Goal: Communication & Community: Answer question/provide support

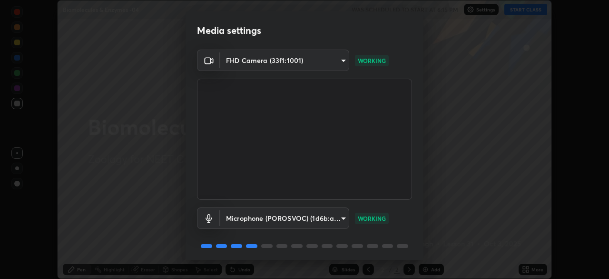
scroll to position [34, 0]
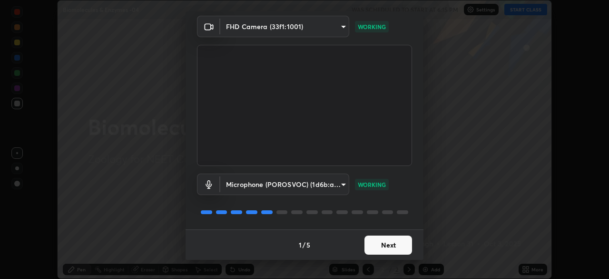
click at [387, 241] on button "Next" at bounding box center [389, 244] width 48 height 19
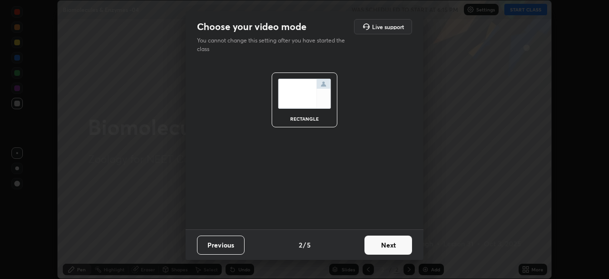
click at [389, 243] on button "Next" at bounding box center [389, 244] width 48 height 19
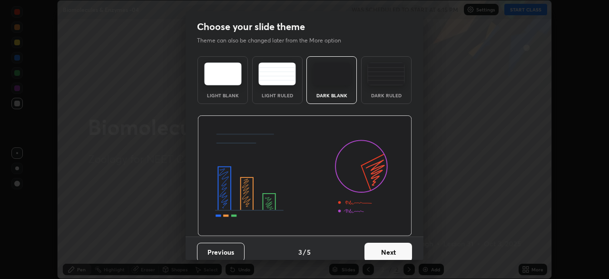
click at [393, 245] on button "Next" at bounding box center [389, 251] width 48 height 19
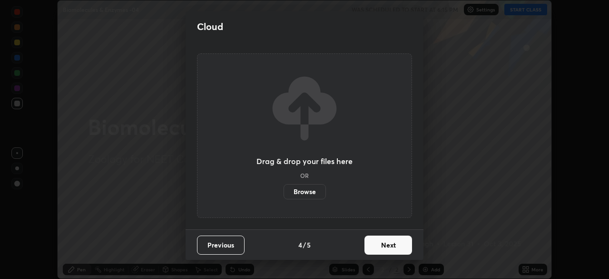
click at [402, 249] on button "Next" at bounding box center [389, 244] width 48 height 19
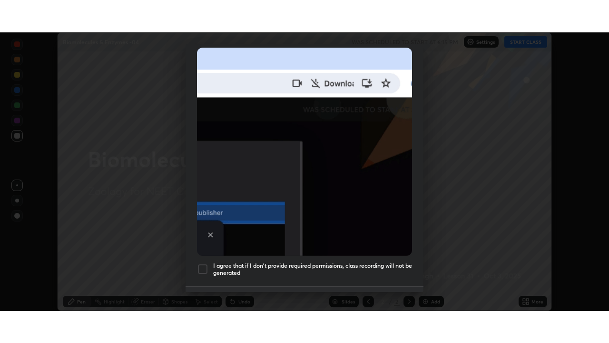
scroll to position [228, 0]
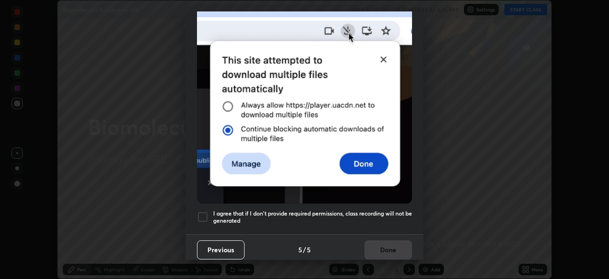
click at [203, 211] on div at bounding box center [202, 216] width 11 height 11
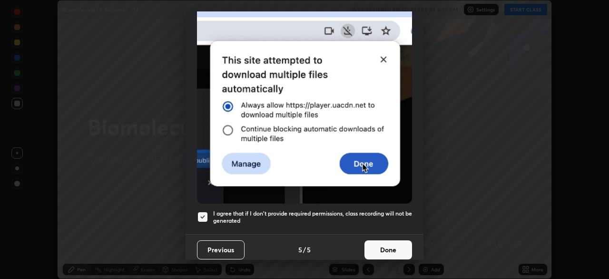
click at [394, 240] on button "Done" at bounding box center [389, 249] width 48 height 19
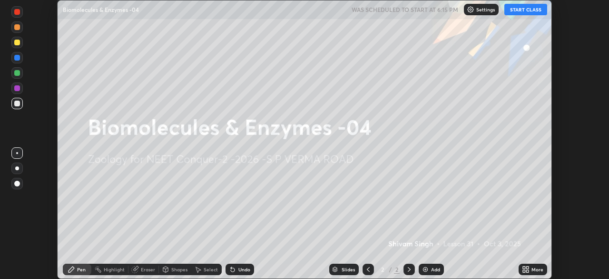
click at [525, 267] on icon at bounding box center [524, 267] width 2 height 2
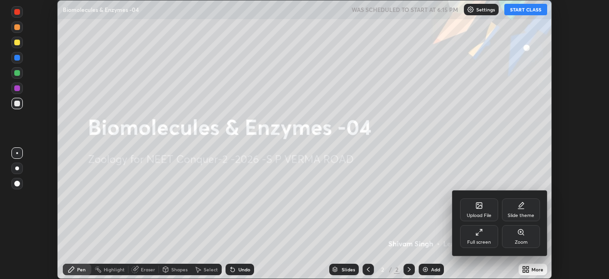
click at [475, 233] on div "Full screen" at bounding box center [479, 236] width 38 height 23
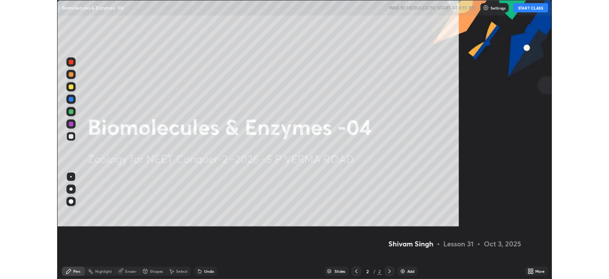
scroll to position [343, 609]
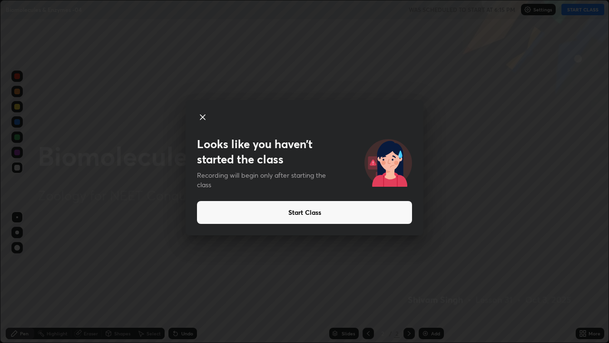
click at [302, 215] on button "Start Class" at bounding box center [304, 212] width 215 height 23
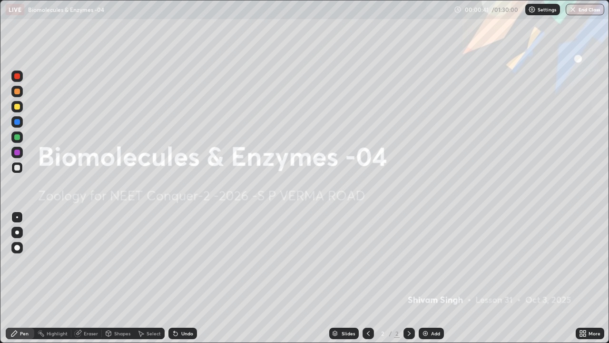
click at [17, 232] on div at bounding box center [17, 232] width 4 height 4
click at [16, 156] on div at bounding box center [16, 152] width 11 height 11
click at [422, 278] on img at bounding box center [426, 334] width 8 height 8
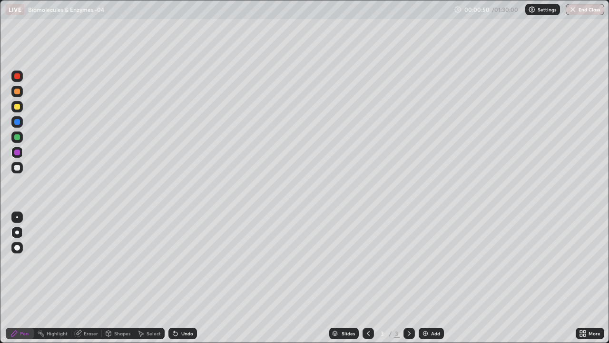
click at [17, 107] on div at bounding box center [17, 107] width 6 height 6
click at [17, 123] on div at bounding box center [17, 122] width 6 height 6
click at [18, 108] on div at bounding box center [17, 107] width 6 height 6
click at [17, 120] on div at bounding box center [17, 122] width 6 height 6
click at [18, 136] on div at bounding box center [17, 137] width 6 height 6
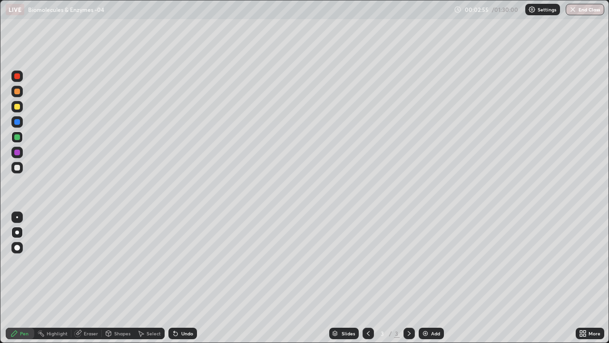
click at [18, 154] on div at bounding box center [17, 153] width 6 height 6
click at [16, 167] on div at bounding box center [17, 168] width 6 height 6
click at [17, 153] on div at bounding box center [17, 153] width 6 height 6
click at [17, 138] on div at bounding box center [17, 137] width 6 height 6
click at [184, 278] on div "Undo" at bounding box center [187, 333] width 12 height 5
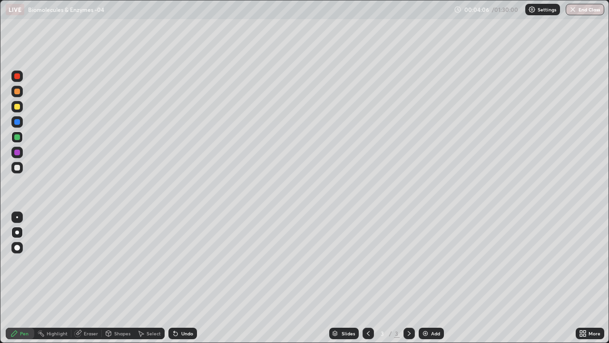
click at [185, 278] on div "Undo" at bounding box center [187, 333] width 12 height 5
click at [186, 278] on div "Undo" at bounding box center [187, 333] width 12 height 5
click at [18, 93] on div at bounding box center [17, 92] width 6 height 6
click at [20, 169] on div at bounding box center [16, 167] width 11 height 11
click at [425, 278] on img at bounding box center [426, 334] width 8 height 8
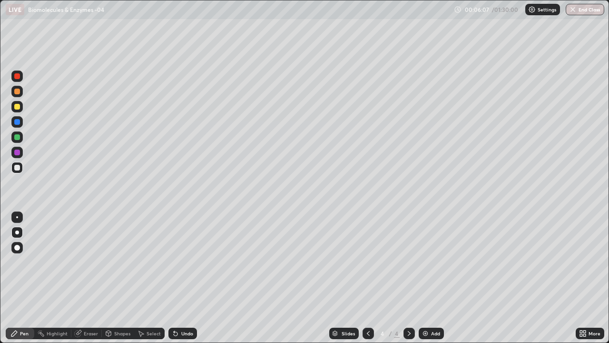
click at [19, 106] on div at bounding box center [17, 107] width 6 height 6
click at [16, 138] on div at bounding box center [17, 137] width 6 height 6
click at [16, 153] on div at bounding box center [17, 153] width 6 height 6
click at [17, 166] on div at bounding box center [17, 168] width 6 height 6
click at [183, 278] on div "Undo" at bounding box center [187, 333] width 12 height 5
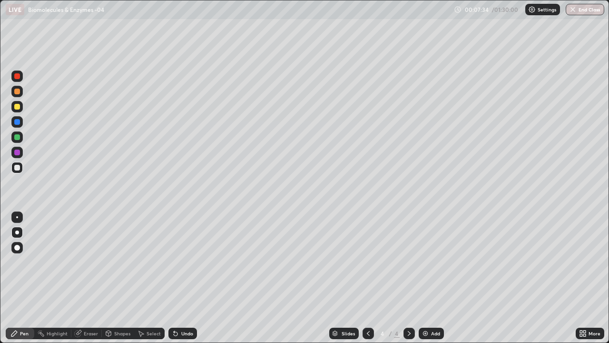
click at [182, 278] on div "Undo" at bounding box center [187, 333] width 12 height 5
click at [183, 278] on div "Undo" at bounding box center [187, 333] width 12 height 5
click at [184, 278] on div "Undo" at bounding box center [187, 333] width 12 height 5
click at [182, 278] on div "Undo" at bounding box center [187, 333] width 12 height 5
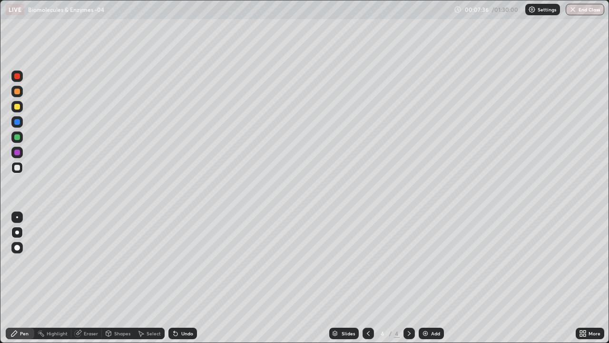
click at [185, 278] on div "Undo" at bounding box center [187, 333] width 12 height 5
click at [18, 105] on div at bounding box center [17, 107] width 6 height 6
click at [18, 92] on div at bounding box center [17, 92] width 6 height 6
click at [15, 167] on div at bounding box center [17, 168] width 6 height 6
click at [425, 278] on img at bounding box center [426, 334] width 8 height 8
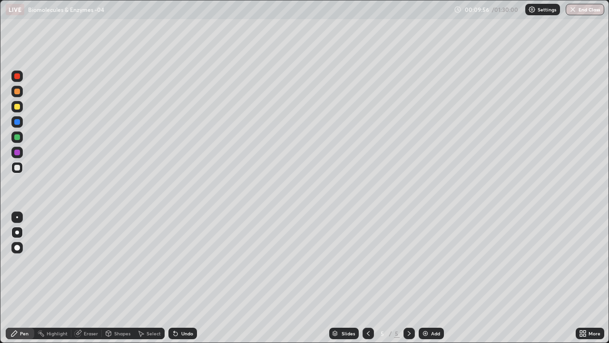
click at [16, 104] on div at bounding box center [17, 107] width 6 height 6
click at [14, 121] on div at bounding box center [17, 122] width 6 height 6
click at [18, 108] on div at bounding box center [17, 107] width 6 height 6
click at [18, 167] on div at bounding box center [17, 168] width 6 height 6
click at [17, 153] on div at bounding box center [17, 153] width 6 height 6
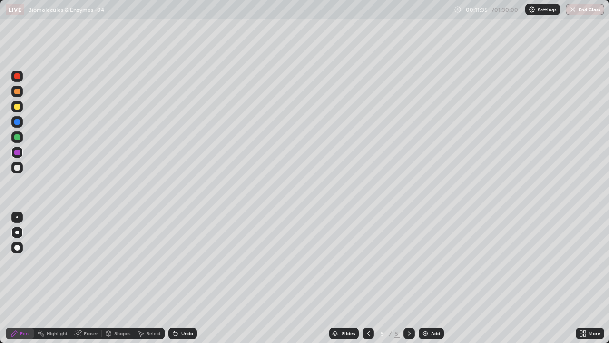
click at [18, 136] on div at bounding box center [17, 137] width 6 height 6
click at [19, 170] on div at bounding box center [17, 168] width 6 height 6
click at [425, 278] on img at bounding box center [426, 334] width 8 height 8
click at [18, 107] on div at bounding box center [17, 107] width 6 height 6
click at [18, 121] on div at bounding box center [17, 122] width 6 height 6
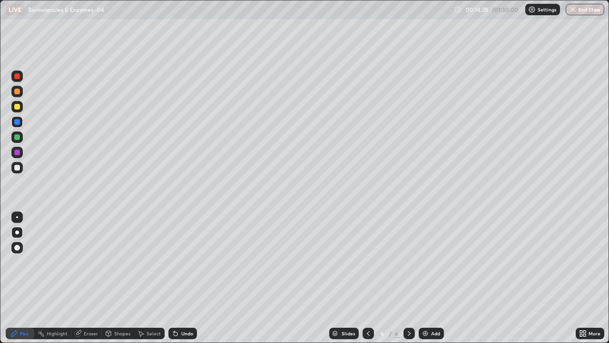
click at [16, 108] on div at bounding box center [17, 107] width 6 height 6
click at [18, 122] on div at bounding box center [17, 122] width 6 height 6
click at [17, 166] on div at bounding box center [17, 168] width 6 height 6
click at [89, 278] on div "Eraser" at bounding box center [91, 333] width 14 height 5
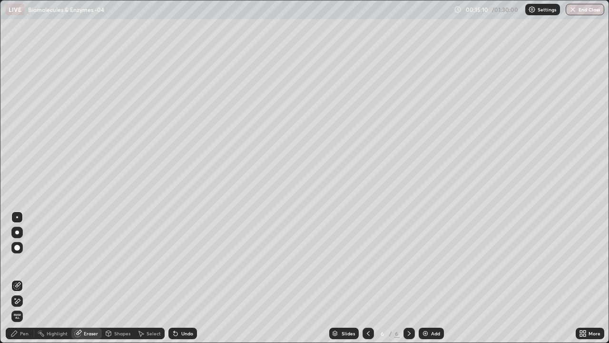
click at [19, 278] on div "Pen" at bounding box center [20, 333] width 29 height 11
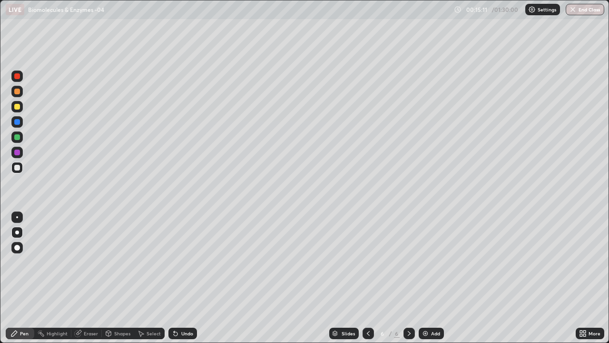
click at [19, 151] on div at bounding box center [17, 153] width 6 height 6
click at [19, 107] on div at bounding box center [17, 107] width 6 height 6
click at [180, 278] on div "Undo" at bounding box center [183, 333] width 29 height 11
click at [16, 168] on div at bounding box center [17, 168] width 6 height 6
click at [185, 278] on div "Undo" at bounding box center [187, 333] width 12 height 5
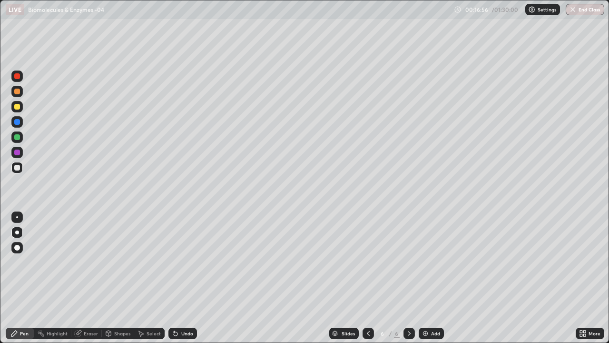
click at [371, 278] on div at bounding box center [368, 333] width 11 height 19
click at [369, 278] on icon at bounding box center [369, 334] width 8 height 8
click at [409, 278] on icon at bounding box center [410, 334] width 8 height 8
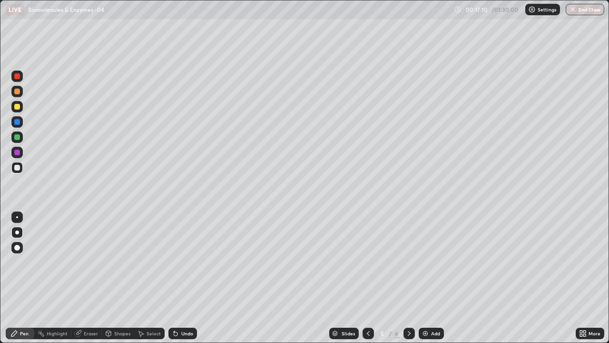
click at [409, 278] on icon at bounding box center [410, 334] width 8 height 8
click at [372, 278] on div at bounding box center [368, 333] width 11 height 11
click at [409, 278] on icon at bounding box center [410, 334] width 8 height 8
click at [425, 278] on img at bounding box center [426, 334] width 8 height 8
click at [16, 92] on div at bounding box center [17, 92] width 6 height 6
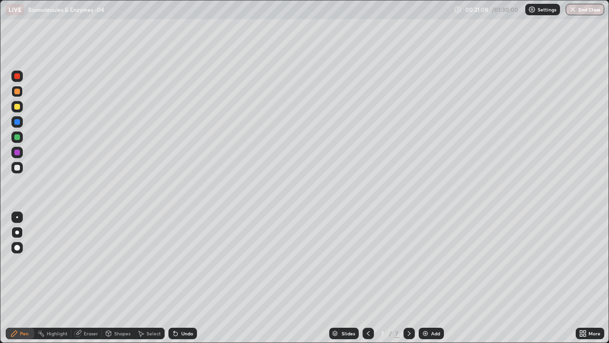
click at [18, 121] on div at bounding box center [17, 122] width 6 height 6
click at [182, 278] on div "Undo" at bounding box center [187, 333] width 12 height 5
click at [181, 278] on div "Undo" at bounding box center [187, 333] width 12 height 5
click at [17, 136] on div at bounding box center [17, 137] width 6 height 6
click at [17, 137] on div at bounding box center [17, 137] width 6 height 6
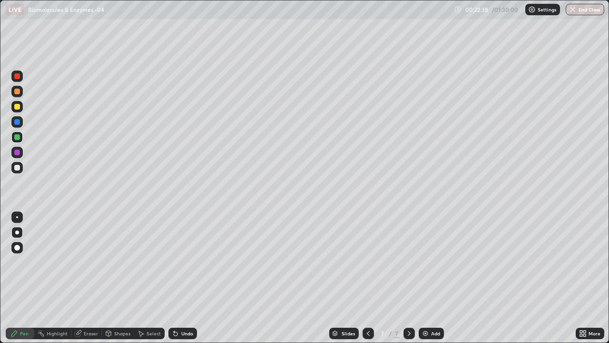
click at [20, 169] on div at bounding box center [17, 168] width 6 height 6
click at [17, 152] on div at bounding box center [17, 153] width 6 height 6
click at [16, 136] on div at bounding box center [17, 137] width 6 height 6
click at [16, 166] on div at bounding box center [17, 168] width 6 height 6
click at [17, 217] on div at bounding box center [17, 217] width 2 height 2
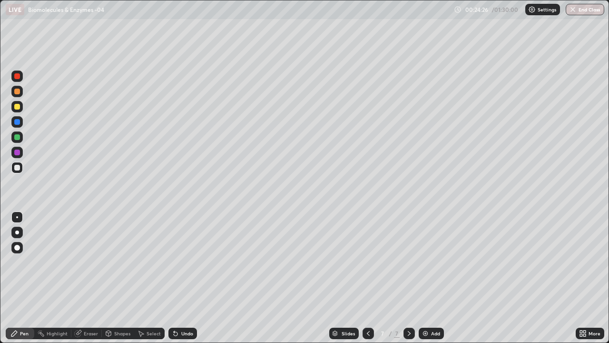
click at [220, 278] on div "Slides 7 / 7 Add" at bounding box center [386, 333] width 379 height 19
click at [311, 278] on div "Slides 7 / 7 Add" at bounding box center [386, 333] width 379 height 19
click at [18, 152] on div at bounding box center [17, 153] width 6 height 6
click at [186, 278] on div "Undo" at bounding box center [183, 333] width 29 height 11
click at [15, 139] on div at bounding box center [17, 137] width 6 height 6
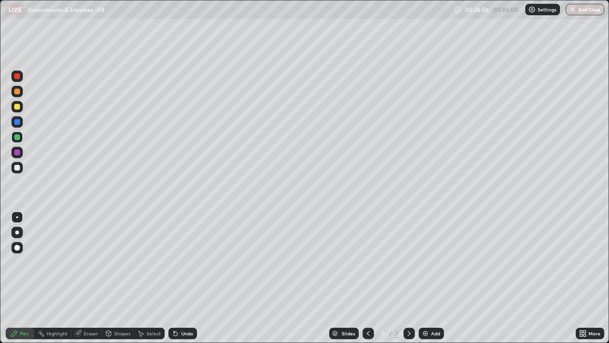
click at [367, 278] on div at bounding box center [368, 333] width 11 height 19
click at [368, 278] on icon at bounding box center [369, 334] width 8 height 8
click at [409, 278] on icon at bounding box center [410, 334] width 8 height 8
click at [410, 278] on icon at bounding box center [410, 334] width 8 height 8
click at [424, 278] on img at bounding box center [426, 334] width 8 height 8
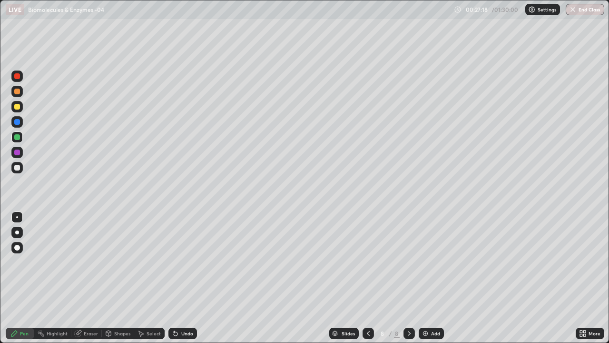
click at [17, 153] on div at bounding box center [17, 153] width 6 height 6
click at [184, 278] on div "Undo" at bounding box center [187, 333] width 12 height 5
click at [17, 232] on div at bounding box center [17, 232] width 4 height 4
click at [18, 167] on div at bounding box center [17, 168] width 6 height 6
click at [19, 106] on div at bounding box center [17, 107] width 6 height 6
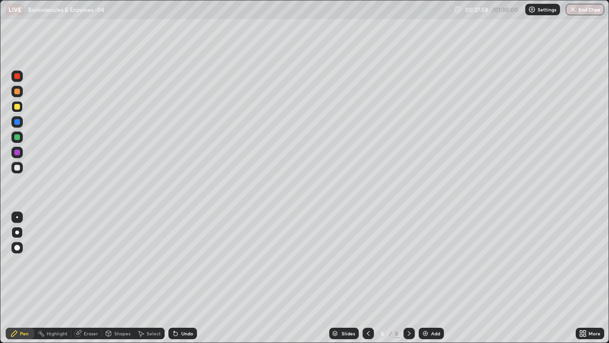
click at [15, 167] on div at bounding box center [17, 168] width 6 height 6
click at [17, 166] on div at bounding box center [17, 168] width 6 height 6
click at [88, 278] on div "Eraser" at bounding box center [91, 333] width 14 height 5
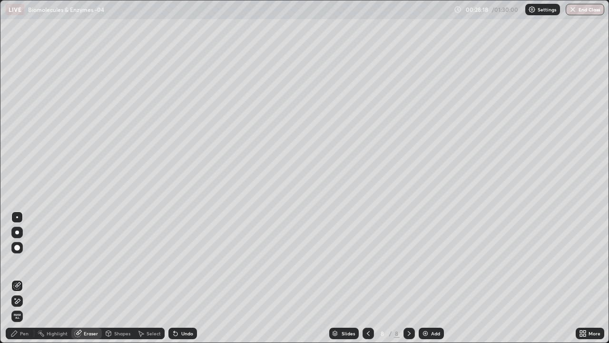
click at [22, 278] on div "Pen" at bounding box center [20, 333] width 29 height 11
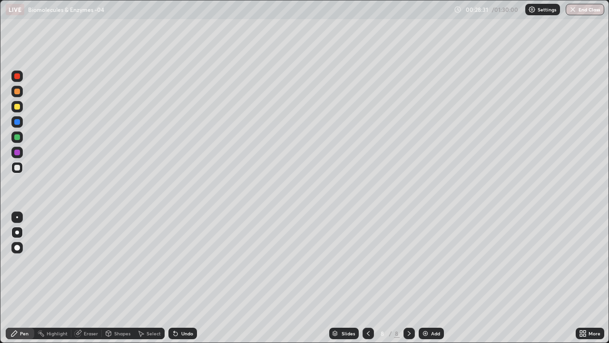
click at [187, 278] on div "Undo" at bounding box center [183, 333] width 29 height 11
click at [181, 278] on div "Undo" at bounding box center [187, 333] width 12 height 5
click at [184, 278] on div "Undo" at bounding box center [187, 333] width 12 height 5
click at [183, 278] on div "Undo" at bounding box center [187, 333] width 12 height 5
click at [184, 278] on div "Undo" at bounding box center [187, 333] width 12 height 5
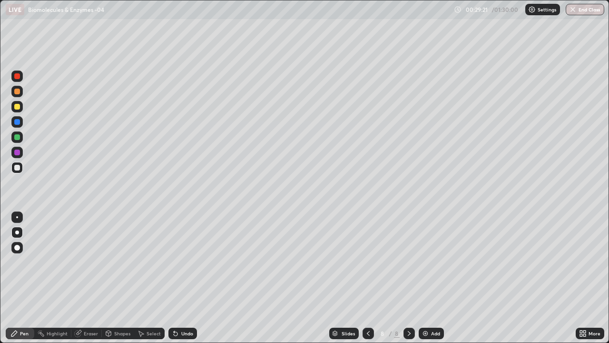
click at [20, 106] on div at bounding box center [17, 107] width 6 height 6
click at [86, 278] on div "Eraser" at bounding box center [91, 333] width 14 height 5
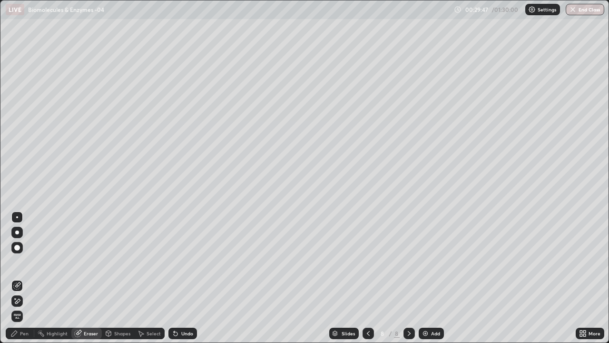
click at [19, 278] on div "Pen" at bounding box center [20, 333] width 29 height 11
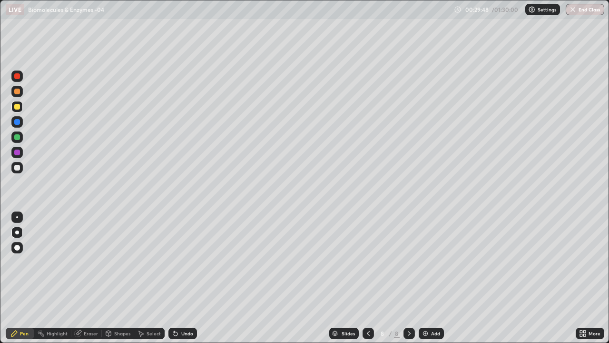
click at [17, 107] on div at bounding box center [17, 107] width 6 height 6
click at [19, 167] on div at bounding box center [17, 168] width 6 height 6
click at [24, 278] on div "Pen" at bounding box center [24, 333] width 9 height 5
click at [17, 212] on div at bounding box center [16, 216] width 11 height 11
click at [17, 217] on div at bounding box center [17, 217] width 2 height 2
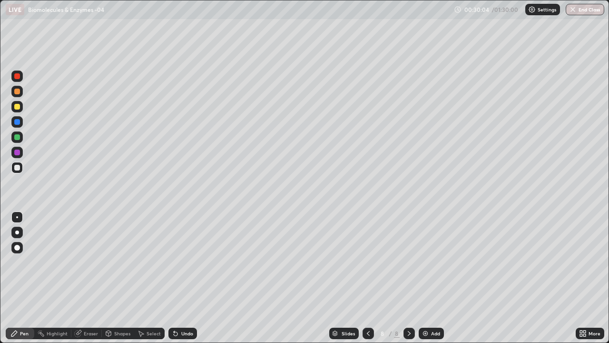
click at [20, 166] on div at bounding box center [17, 168] width 6 height 6
click at [17, 232] on div at bounding box center [17, 232] width 4 height 4
click at [186, 278] on div "Undo" at bounding box center [187, 333] width 12 height 5
click at [17, 217] on div at bounding box center [17, 217] width 2 height 2
click at [17, 152] on div at bounding box center [17, 153] width 6 height 6
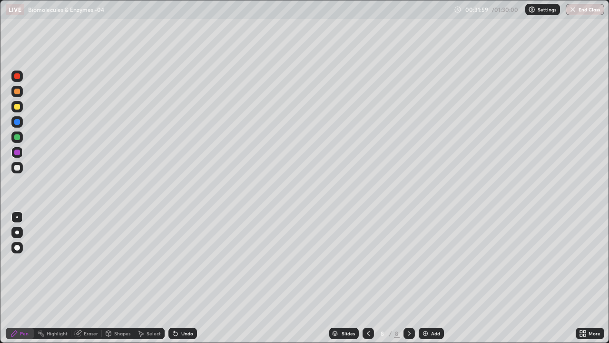
click at [17, 108] on div at bounding box center [17, 107] width 6 height 6
click at [16, 151] on div at bounding box center [17, 153] width 6 height 6
click at [425, 278] on img at bounding box center [426, 334] width 8 height 8
click at [15, 91] on div at bounding box center [17, 92] width 6 height 6
click at [17, 76] on div at bounding box center [17, 76] width 6 height 6
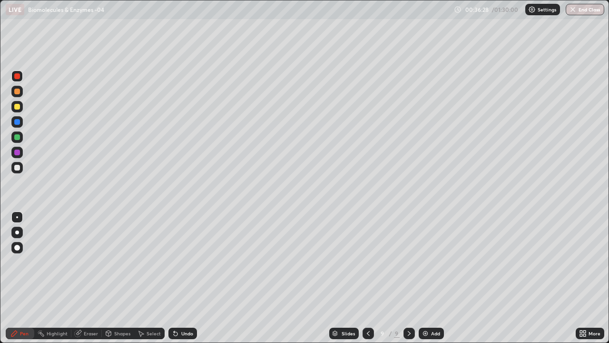
click at [17, 232] on div at bounding box center [17, 232] width 4 height 4
click at [18, 91] on div at bounding box center [17, 92] width 6 height 6
click at [17, 138] on div at bounding box center [17, 137] width 6 height 6
click at [181, 278] on div "Undo" at bounding box center [183, 333] width 29 height 11
click at [181, 278] on div "Undo" at bounding box center [187, 333] width 12 height 5
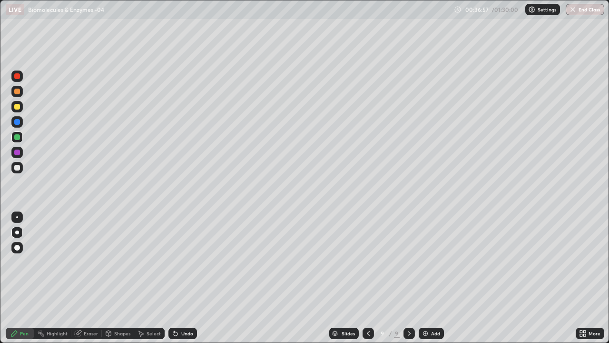
click at [181, 278] on div "Undo" at bounding box center [187, 333] width 12 height 5
click at [179, 278] on div "Undo" at bounding box center [183, 333] width 29 height 11
click at [183, 278] on div "Undo" at bounding box center [187, 333] width 12 height 5
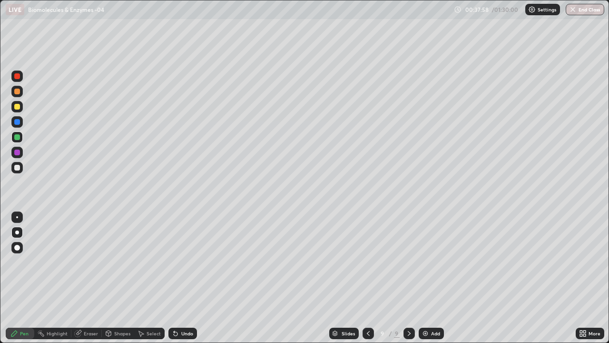
click at [15, 150] on div at bounding box center [17, 153] width 6 height 6
click at [16, 167] on div at bounding box center [17, 168] width 6 height 6
click at [17, 156] on div at bounding box center [16, 152] width 11 height 11
click at [18, 170] on div at bounding box center [17, 168] width 6 height 6
click at [18, 150] on div at bounding box center [17, 153] width 6 height 6
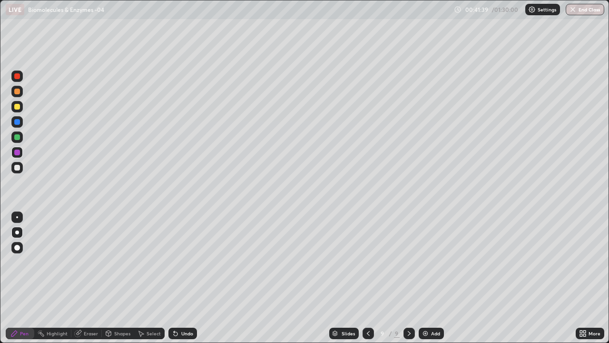
click at [425, 278] on img at bounding box center [426, 334] width 8 height 8
click at [18, 105] on div at bounding box center [17, 107] width 6 height 6
click at [18, 151] on div at bounding box center [17, 153] width 6 height 6
click at [18, 166] on div at bounding box center [17, 168] width 6 height 6
click at [17, 106] on div at bounding box center [17, 107] width 6 height 6
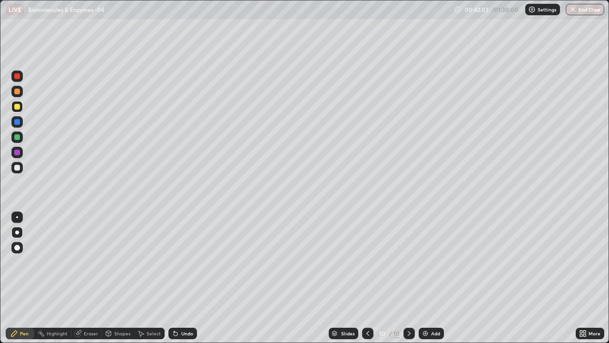
click at [17, 121] on div at bounding box center [17, 122] width 6 height 6
click at [87, 278] on div "Eraser" at bounding box center [91, 333] width 14 height 5
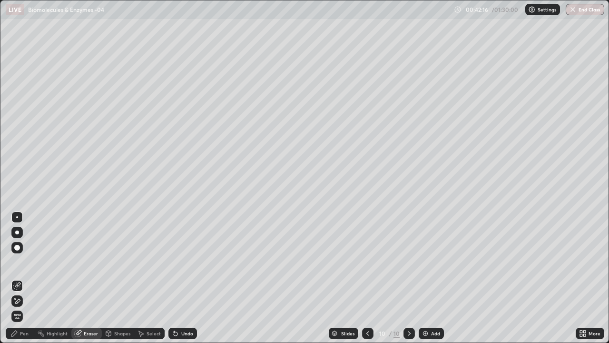
click at [20, 278] on div "Pen" at bounding box center [24, 333] width 9 height 5
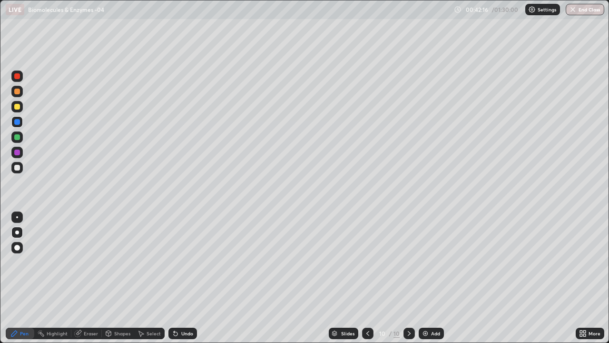
click at [18, 138] on div at bounding box center [17, 137] width 6 height 6
click at [85, 278] on div "Eraser" at bounding box center [91, 333] width 14 height 5
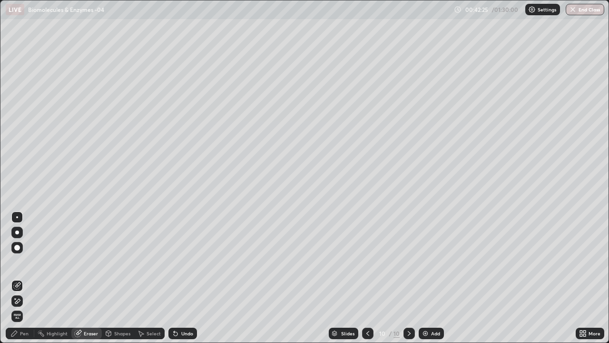
click at [21, 278] on div "Pen" at bounding box center [24, 333] width 9 height 5
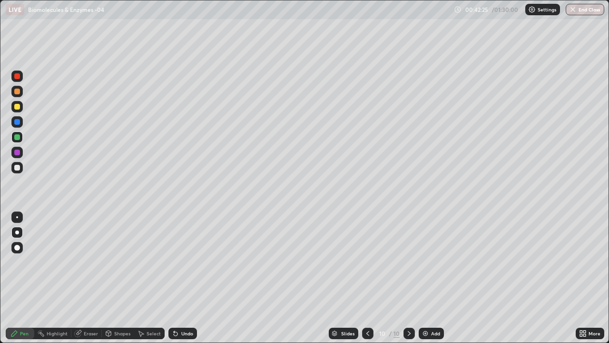
click at [18, 136] on div at bounding box center [17, 137] width 6 height 6
click at [83, 278] on div "Eraser" at bounding box center [86, 333] width 30 height 11
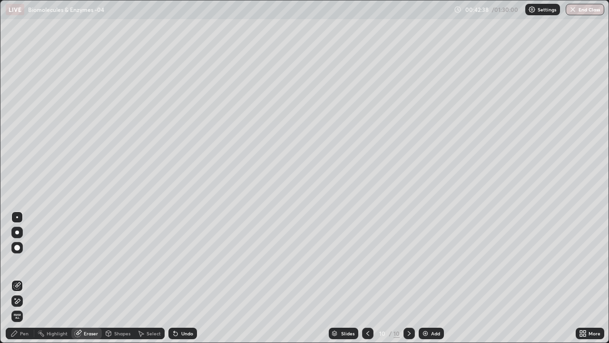
click at [21, 278] on div "Pen" at bounding box center [20, 333] width 29 height 11
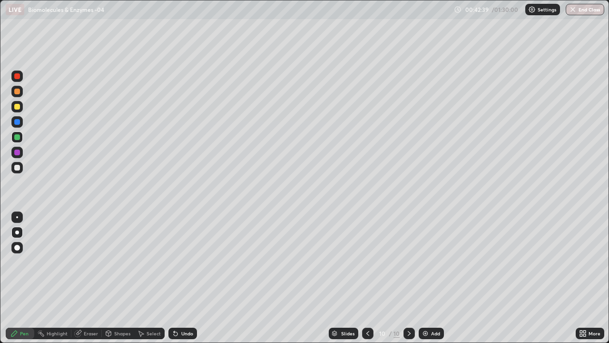
click at [18, 151] on div at bounding box center [17, 153] width 6 height 6
click at [17, 138] on div at bounding box center [17, 137] width 6 height 6
click at [15, 167] on div at bounding box center [17, 168] width 6 height 6
click at [115, 278] on div "Shapes" at bounding box center [122, 333] width 16 height 5
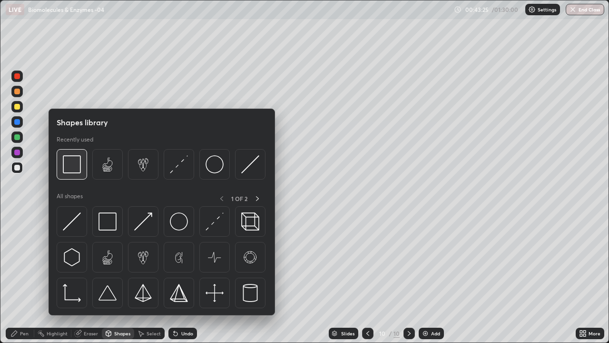
click at [66, 165] on img at bounding box center [72, 164] width 18 height 18
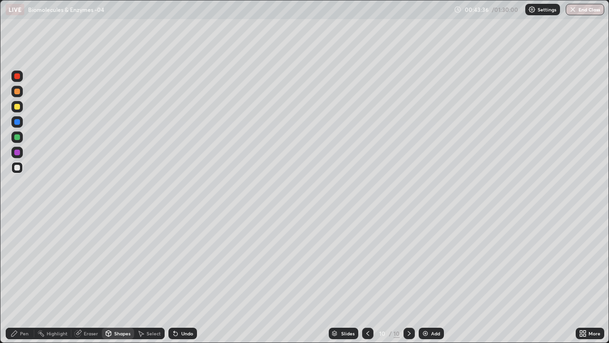
click at [20, 278] on div "Pen" at bounding box center [24, 333] width 9 height 5
click at [16, 153] on div at bounding box center [17, 153] width 6 height 6
click at [18, 106] on div at bounding box center [17, 107] width 6 height 6
click at [18, 171] on div at bounding box center [16, 167] width 11 height 11
click at [16, 152] on div at bounding box center [17, 153] width 6 height 6
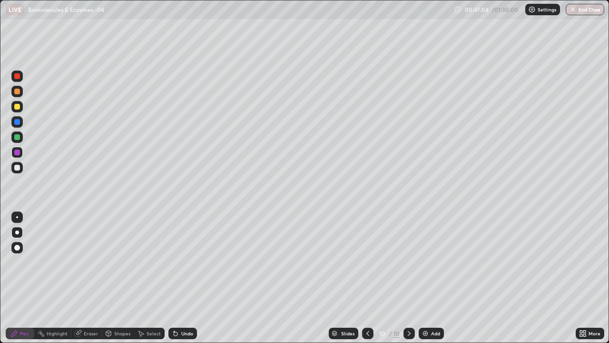
click at [178, 278] on div "Undo" at bounding box center [183, 333] width 29 height 11
click at [18, 168] on div at bounding box center [17, 168] width 6 height 6
click at [19, 220] on div at bounding box center [16, 216] width 11 height 11
click at [553, 278] on div "Slides 10 / 10 Add" at bounding box center [386, 333] width 379 height 19
click at [428, 278] on img at bounding box center [426, 334] width 8 height 8
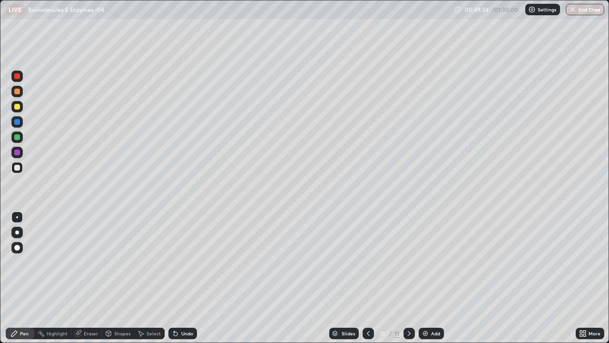
click at [19, 105] on div at bounding box center [17, 107] width 6 height 6
click at [17, 232] on div at bounding box center [17, 232] width 4 height 4
click at [17, 105] on div at bounding box center [17, 107] width 6 height 6
click at [19, 153] on div at bounding box center [17, 153] width 6 height 6
click at [18, 137] on div at bounding box center [17, 137] width 6 height 6
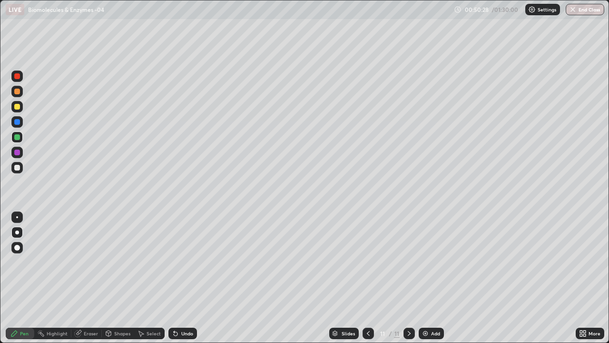
click at [18, 168] on div at bounding box center [17, 168] width 6 height 6
click at [18, 136] on div at bounding box center [17, 137] width 6 height 6
click at [18, 152] on div at bounding box center [17, 153] width 6 height 6
click at [17, 138] on div at bounding box center [17, 137] width 6 height 6
click at [18, 168] on div at bounding box center [17, 168] width 6 height 6
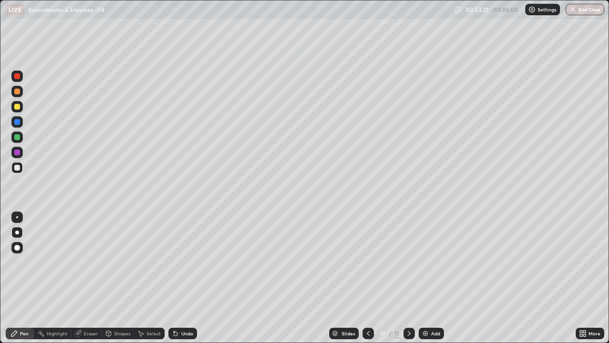
click at [16, 152] on div at bounding box center [17, 153] width 6 height 6
click at [20, 167] on div at bounding box center [16, 167] width 11 height 11
click at [427, 278] on img at bounding box center [426, 334] width 8 height 8
click at [17, 167] on div at bounding box center [17, 168] width 6 height 6
click at [17, 150] on div at bounding box center [17, 153] width 6 height 6
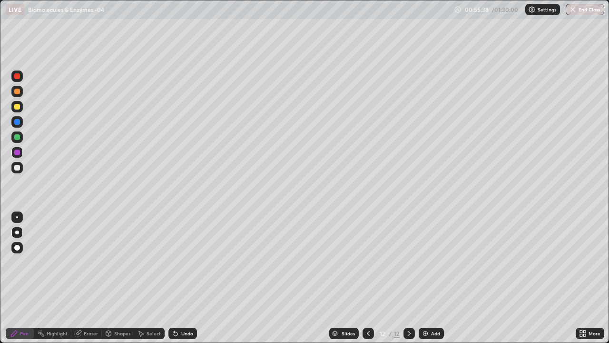
click at [16, 121] on div at bounding box center [17, 122] width 6 height 6
click at [17, 107] on div at bounding box center [17, 107] width 6 height 6
click at [16, 136] on div at bounding box center [17, 137] width 6 height 6
click at [19, 150] on div at bounding box center [17, 153] width 6 height 6
click at [18, 152] on div at bounding box center [17, 153] width 6 height 6
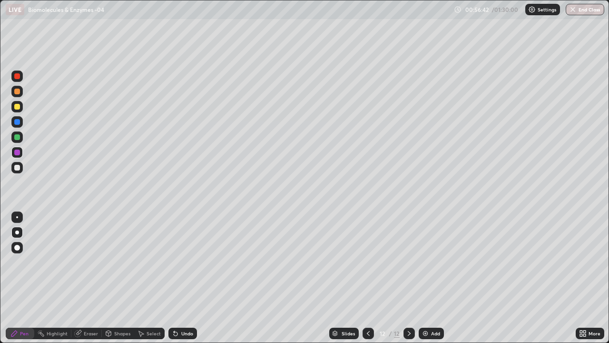
click at [16, 122] on div at bounding box center [17, 122] width 6 height 6
click at [16, 154] on div at bounding box center [17, 153] width 6 height 6
click at [18, 138] on div at bounding box center [17, 137] width 6 height 6
click at [17, 152] on div at bounding box center [17, 153] width 6 height 6
click at [184, 278] on div "Undo" at bounding box center [187, 333] width 12 height 5
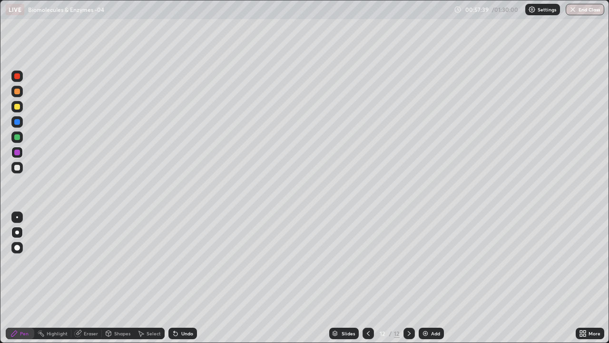
click at [183, 278] on div "Undo" at bounding box center [183, 333] width 29 height 11
click at [18, 140] on div at bounding box center [16, 136] width 11 height 11
click at [18, 90] on div at bounding box center [17, 92] width 6 height 6
click at [426, 278] on img at bounding box center [426, 334] width 8 height 8
click at [18, 106] on div at bounding box center [17, 107] width 6 height 6
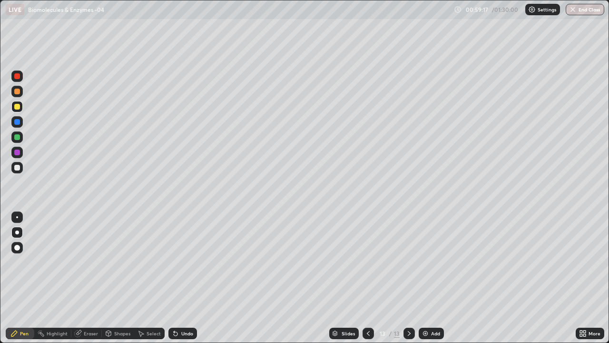
click at [190, 278] on div "Undo" at bounding box center [187, 333] width 12 height 5
click at [18, 167] on div at bounding box center [17, 168] width 6 height 6
click at [83, 278] on div "Eraser" at bounding box center [86, 333] width 30 height 11
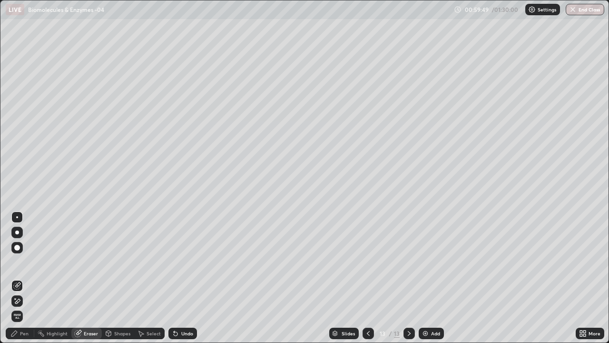
click at [15, 278] on icon at bounding box center [14, 333] width 6 height 6
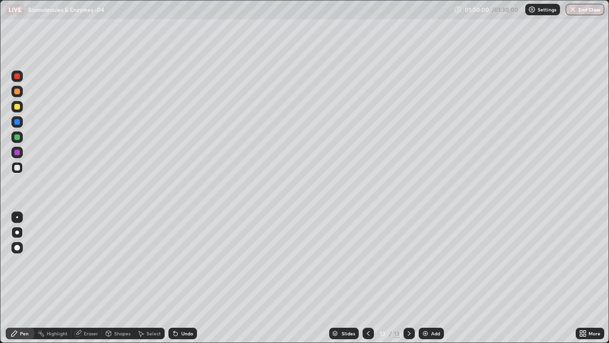
click at [17, 152] on div at bounding box center [17, 153] width 6 height 6
click at [17, 108] on div at bounding box center [17, 107] width 6 height 6
click at [18, 170] on div at bounding box center [17, 168] width 6 height 6
click at [184, 278] on div "Undo" at bounding box center [187, 333] width 12 height 5
click at [16, 153] on div at bounding box center [17, 153] width 6 height 6
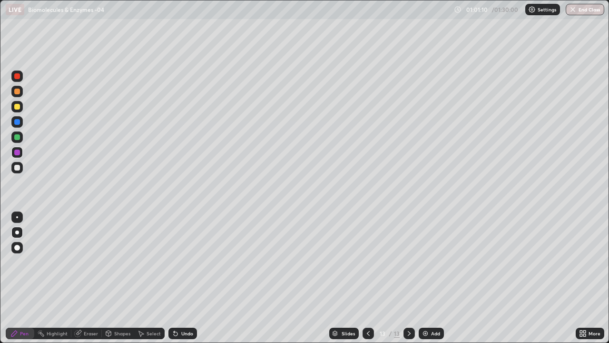
click at [17, 109] on div at bounding box center [17, 107] width 6 height 6
click at [16, 93] on div at bounding box center [17, 92] width 6 height 6
click at [19, 108] on div at bounding box center [17, 107] width 6 height 6
click at [427, 278] on img at bounding box center [426, 334] width 8 height 8
click at [15, 139] on div at bounding box center [17, 137] width 6 height 6
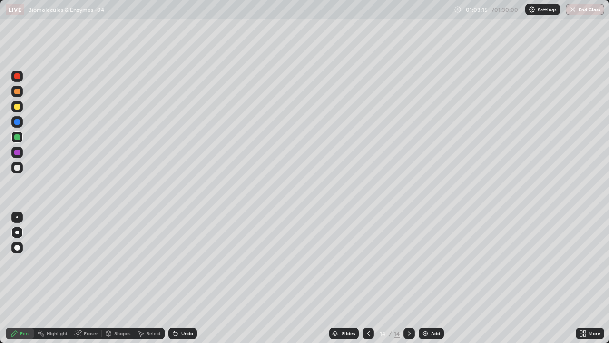
click at [18, 152] on div at bounding box center [17, 153] width 6 height 6
click at [184, 278] on div "Undo" at bounding box center [187, 333] width 12 height 5
click at [16, 106] on div at bounding box center [17, 107] width 6 height 6
click at [18, 167] on div at bounding box center [17, 168] width 6 height 6
click at [183, 278] on div "Undo" at bounding box center [183, 333] width 29 height 11
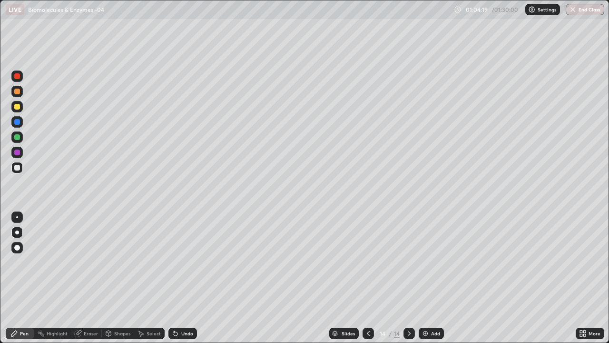
click at [183, 278] on div "Undo" at bounding box center [183, 333] width 29 height 11
click at [184, 278] on div "Undo" at bounding box center [183, 333] width 29 height 11
click at [188, 278] on div "Undo" at bounding box center [183, 333] width 29 height 11
click at [18, 155] on div at bounding box center [17, 153] width 6 height 6
click at [182, 278] on div "Undo" at bounding box center [187, 333] width 12 height 5
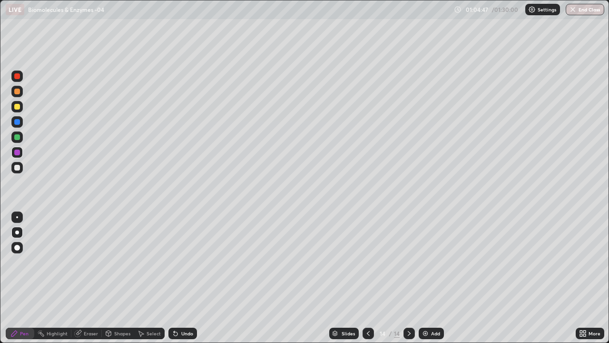
click at [178, 278] on div "Undo" at bounding box center [183, 333] width 29 height 11
click at [177, 278] on icon at bounding box center [176, 334] width 8 height 8
click at [180, 278] on div "Undo" at bounding box center [183, 333] width 29 height 11
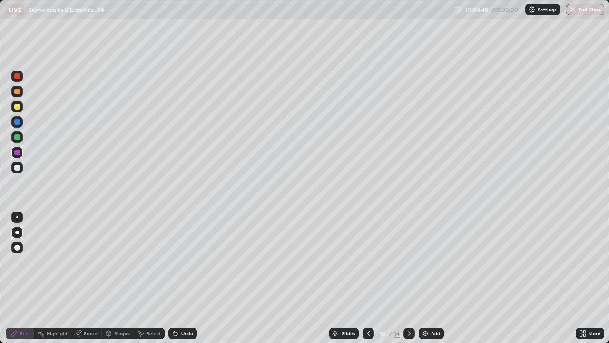
click at [180, 278] on div "Undo" at bounding box center [183, 333] width 29 height 11
click at [182, 278] on div "Undo" at bounding box center [183, 333] width 29 height 11
click at [183, 278] on div "Undo" at bounding box center [183, 333] width 29 height 11
click at [19, 135] on div at bounding box center [17, 137] width 6 height 6
click at [19, 121] on div at bounding box center [17, 122] width 6 height 6
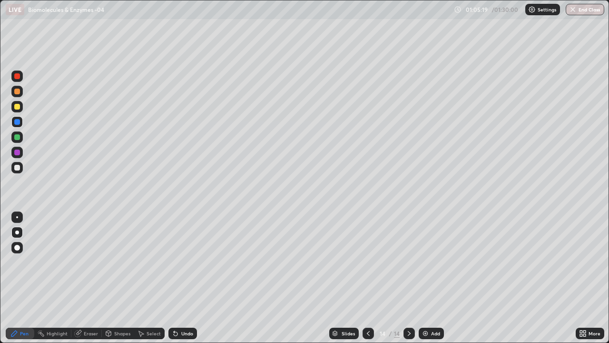
click at [17, 137] on div at bounding box center [17, 137] width 6 height 6
click at [185, 278] on div "Undo" at bounding box center [183, 333] width 29 height 11
click at [186, 278] on div "Undo" at bounding box center [187, 333] width 12 height 5
click at [184, 278] on div "Undo" at bounding box center [187, 333] width 12 height 5
click at [17, 169] on div at bounding box center [17, 168] width 6 height 6
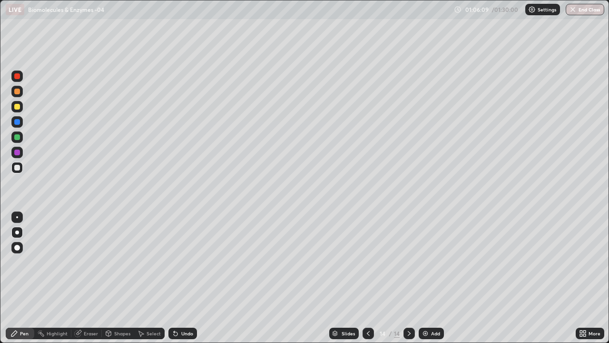
click at [18, 136] on div at bounding box center [17, 137] width 6 height 6
click at [19, 153] on div at bounding box center [17, 153] width 6 height 6
click at [18, 137] on div at bounding box center [17, 137] width 6 height 6
click at [18, 169] on div at bounding box center [17, 168] width 6 height 6
click at [17, 154] on div at bounding box center [17, 153] width 6 height 6
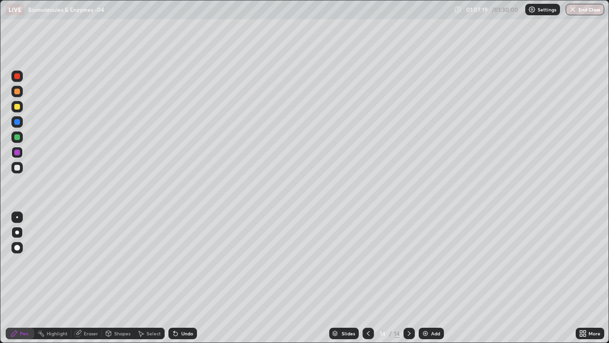
click at [17, 136] on div at bounding box center [17, 137] width 6 height 6
click at [18, 168] on div at bounding box center [17, 168] width 6 height 6
click at [425, 278] on img at bounding box center [426, 334] width 8 height 8
click at [17, 77] on div at bounding box center [17, 76] width 6 height 6
click at [18, 107] on div at bounding box center [17, 107] width 6 height 6
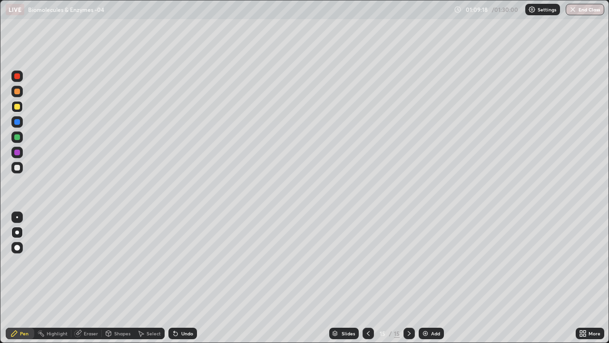
click at [19, 136] on div at bounding box center [17, 137] width 6 height 6
click at [19, 168] on div at bounding box center [17, 168] width 6 height 6
click at [16, 150] on div at bounding box center [17, 153] width 6 height 6
click at [17, 122] on div at bounding box center [17, 122] width 6 height 6
click at [22, 134] on div at bounding box center [16, 136] width 11 height 11
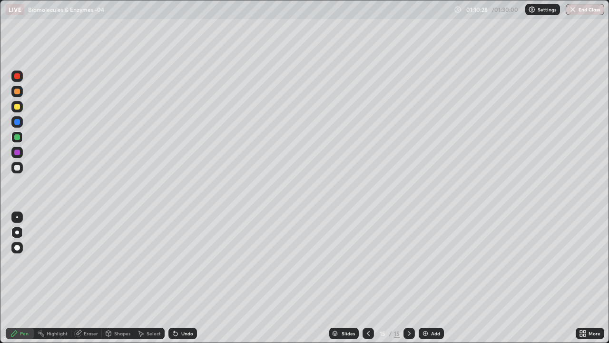
click at [19, 153] on div at bounding box center [17, 153] width 6 height 6
click at [17, 109] on div at bounding box center [17, 107] width 6 height 6
click at [18, 166] on div at bounding box center [17, 168] width 6 height 6
click at [22, 104] on div at bounding box center [16, 106] width 11 height 11
click at [17, 152] on div at bounding box center [17, 153] width 6 height 6
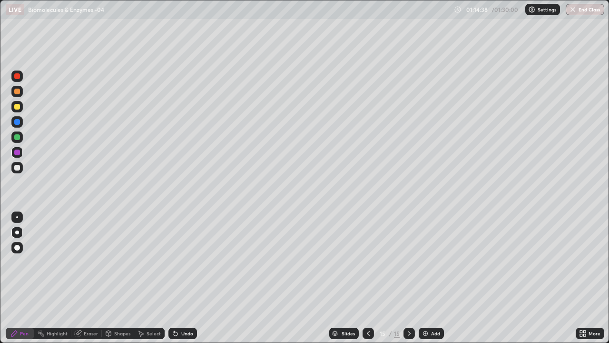
click at [425, 278] on img at bounding box center [426, 334] width 8 height 8
click at [17, 135] on div at bounding box center [17, 137] width 6 height 6
click at [186, 278] on div "Undo" at bounding box center [183, 333] width 29 height 11
click at [185, 278] on div "Undo" at bounding box center [187, 333] width 12 height 5
click at [16, 155] on div at bounding box center [17, 153] width 6 height 6
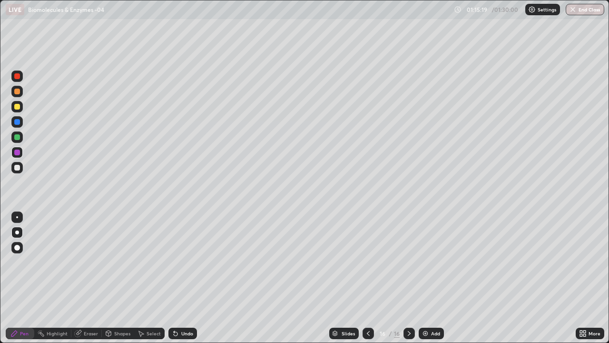
click at [81, 278] on div "Eraser" at bounding box center [86, 333] width 30 height 11
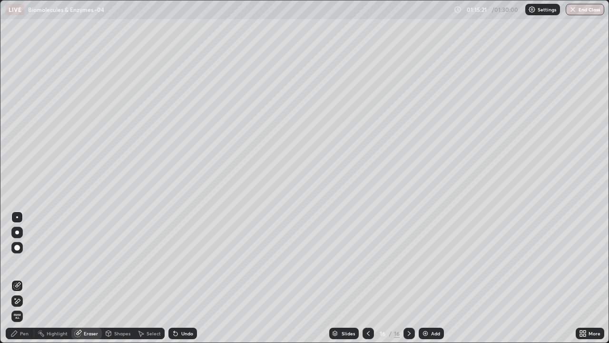
click at [17, 278] on icon at bounding box center [14, 334] width 8 height 8
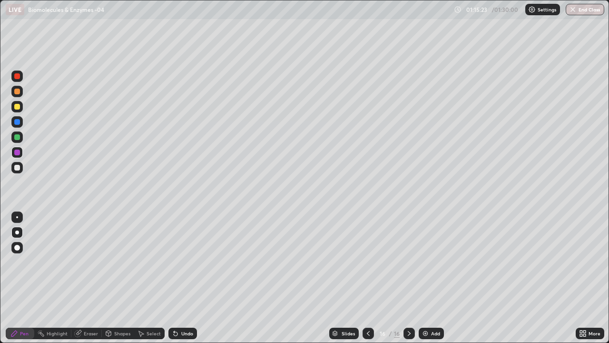
click at [16, 166] on div at bounding box center [17, 168] width 6 height 6
click at [180, 278] on div "Undo" at bounding box center [183, 333] width 29 height 11
click at [17, 137] on div at bounding box center [17, 137] width 6 height 6
click at [184, 278] on div "Undo" at bounding box center [187, 333] width 12 height 5
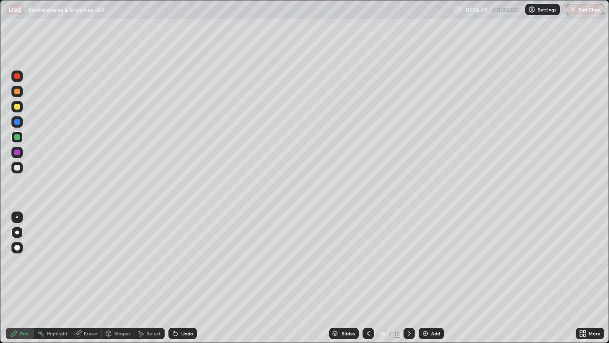
click at [184, 278] on div "Undo" at bounding box center [187, 333] width 12 height 5
click at [153, 278] on div "Select" at bounding box center [154, 333] width 14 height 5
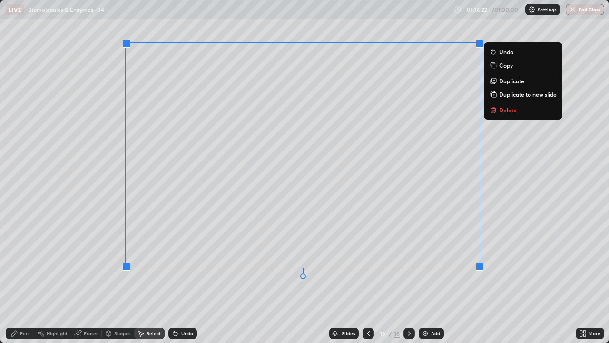
click at [103, 276] on div "0 ° Undo Copy Duplicate Duplicate to new slide Delete" at bounding box center [304, 171] width 609 height 342
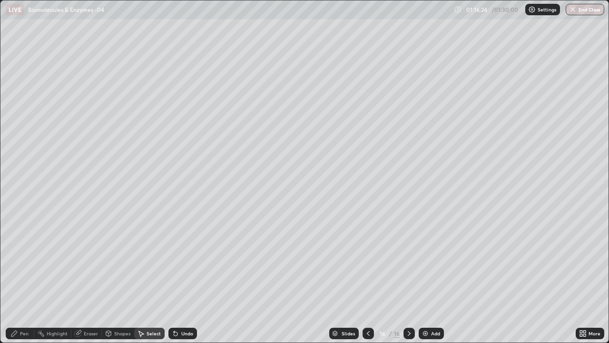
click at [87, 278] on div "Eraser" at bounding box center [91, 333] width 14 height 5
click at [151, 278] on div "Select" at bounding box center [154, 333] width 14 height 5
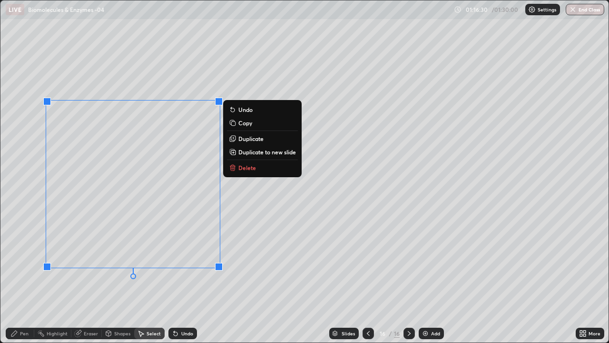
click at [237, 168] on button "Delete" at bounding box center [262, 167] width 71 height 11
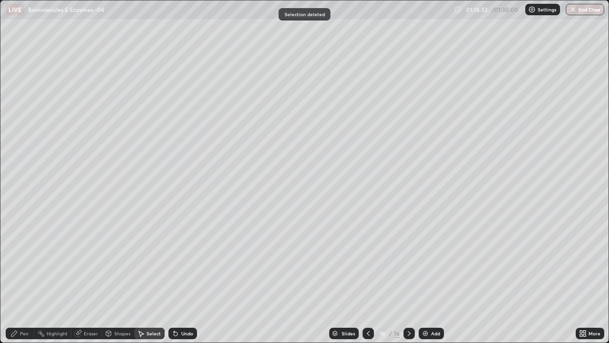
click at [20, 278] on div "Pen" at bounding box center [24, 333] width 9 height 5
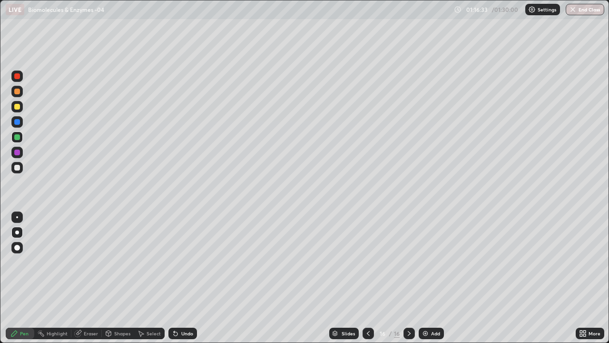
click at [19, 167] on div at bounding box center [17, 168] width 6 height 6
click at [18, 121] on div at bounding box center [17, 122] width 6 height 6
click at [16, 109] on div at bounding box center [17, 107] width 6 height 6
click at [181, 278] on div "Undo" at bounding box center [187, 333] width 12 height 5
click at [182, 278] on div "Undo" at bounding box center [187, 333] width 12 height 5
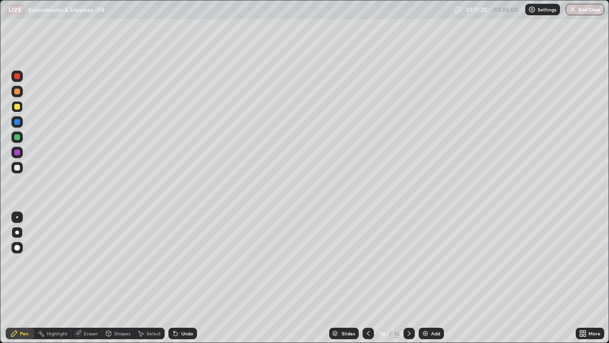
click at [86, 278] on div "Eraser" at bounding box center [91, 333] width 14 height 5
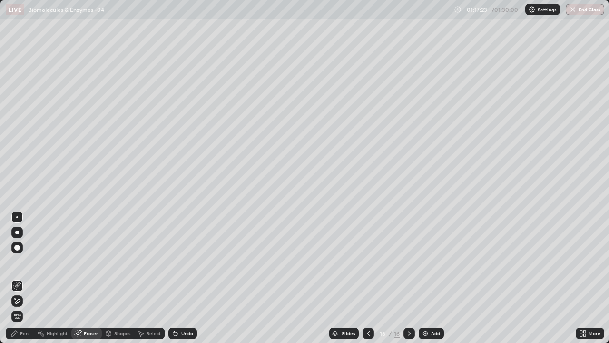
click at [23, 278] on div "Pen" at bounding box center [24, 333] width 9 height 5
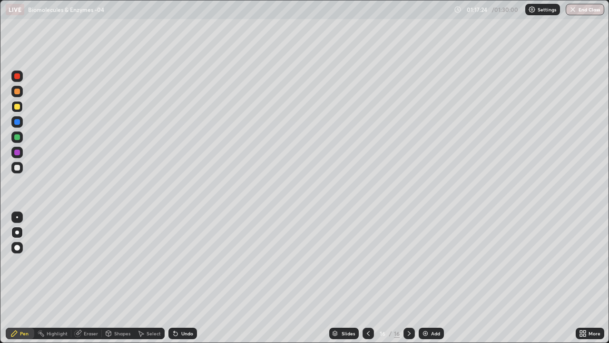
click at [19, 122] on div at bounding box center [17, 122] width 6 height 6
click at [18, 138] on div at bounding box center [17, 137] width 6 height 6
click at [424, 278] on img at bounding box center [426, 334] width 8 height 8
click at [19, 105] on div at bounding box center [17, 107] width 6 height 6
click at [18, 150] on div at bounding box center [17, 153] width 6 height 6
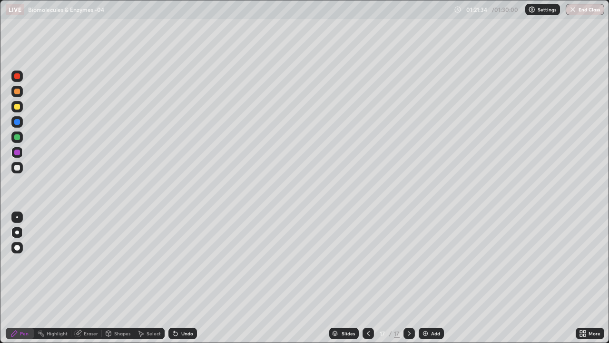
click at [16, 137] on div at bounding box center [17, 137] width 6 height 6
click at [16, 152] on div at bounding box center [17, 153] width 6 height 6
click at [82, 278] on div "Eraser" at bounding box center [86, 333] width 30 height 11
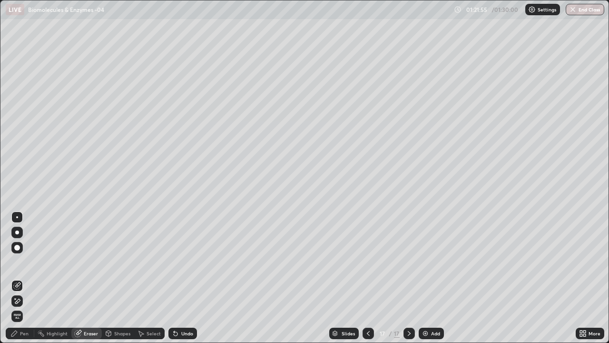
click at [28, 278] on div "Pen" at bounding box center [20, 333] width 29 height 11
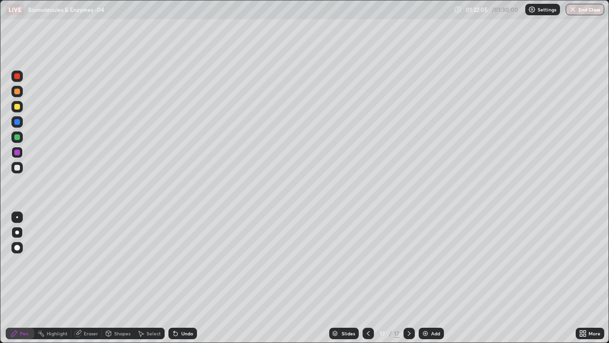
click at [17, 167] on div at bounding box center [17, 168] width 6 height 6
click at [183, 278] on div "Undo" at bounding box center [183, 333] width 29 height 11
click at [184, 278] on div "Undo" at bounding box center [187, 333] width 12 height 5
click at [367, 278] on icon at bounding box center [369, 334] width 8 height 8
click at [410, 278] on icon at bounding box center [410, 334] width 8 height 8
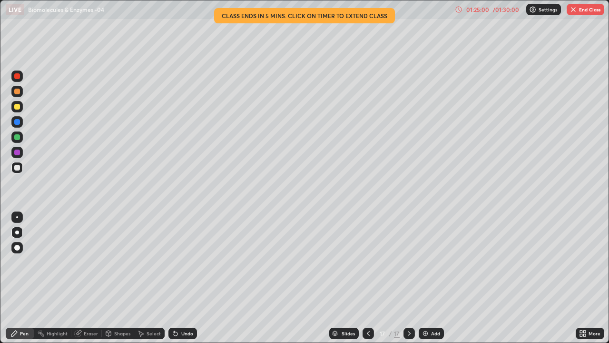
click at [583, 11] on button "End Class" at bounding box center [586, 9] width 38 height 11
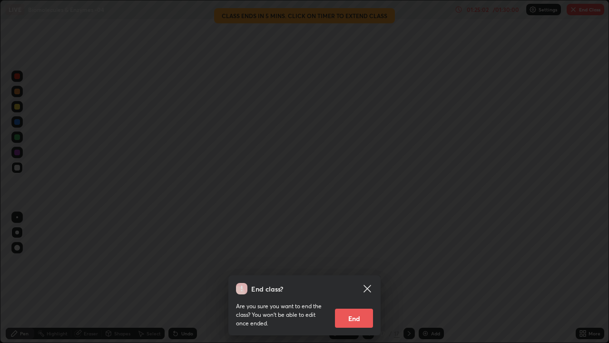
click at [348, 278] on button "End" at bounding box center [354, 318] width 38 height 19
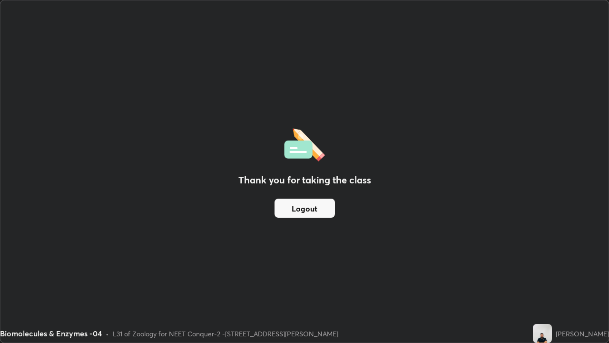
click at [291, 210] on button "Logout" at bounding box center [305, 208] width 60 height 19
click at [314, 211] on button "Logout" at bounding box center [305, 208] width 60 height 19
click at [312, 210] on button "Logout" at bounding box center [305, 208] width 60 height 19
click at [310, 209] on button "Logout" at bounding box center [305, 208] width 60 height 19
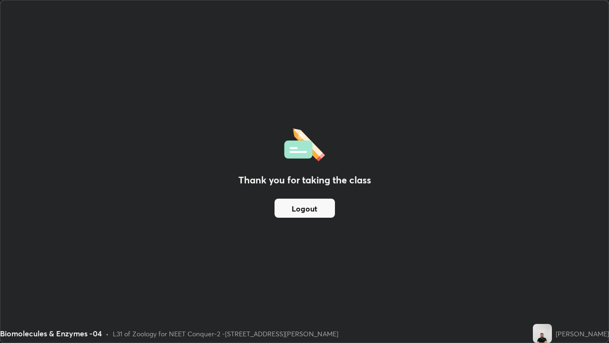
click at [309, 209] on button "Logout" at bounding box center [305, 208] width 60 height 19
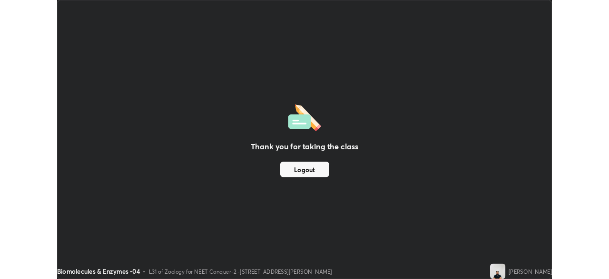
scroll to position [47338, 47007]
